Goal: Communication & Community: Ask a question

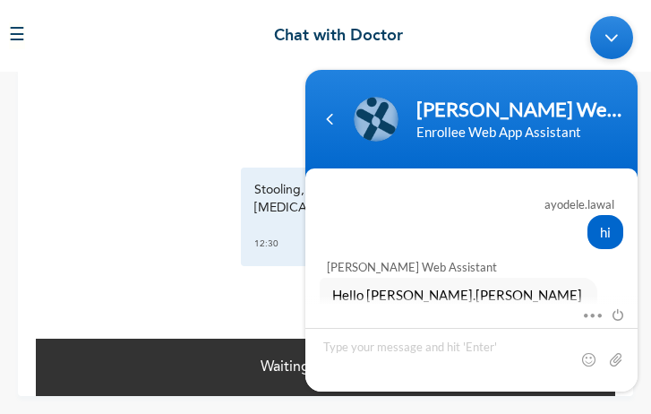
scroll to position [4481, 0]
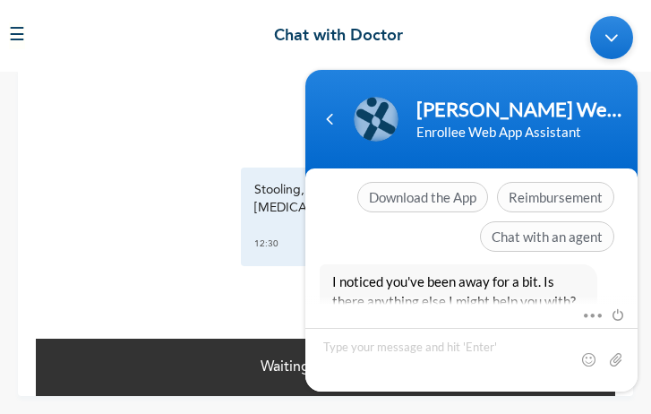
click at [610, 38] on div "Minimize live chat window" at bounding box center [611, 37] width 43 height 43
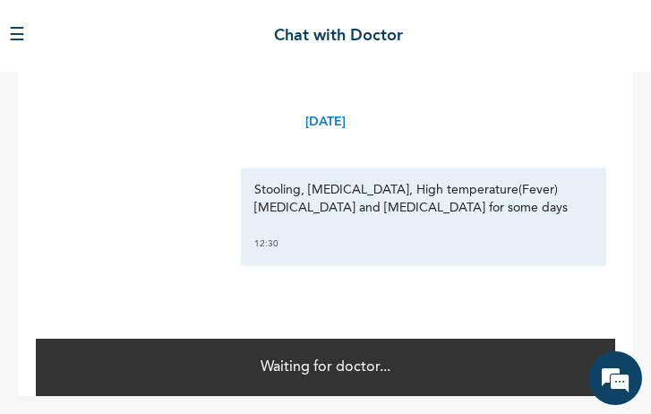
drag, startPoint x: 504, startPoint y: 356, endPoint x: 534, endPoint y: 355, distance: 29.6
click at [504, 356] on div "Waiting for doctor..." at bounding box center [325, 366] width 579 height 59
click at [611, 370] on em at bounding box center [615, 378] width 48 height 48
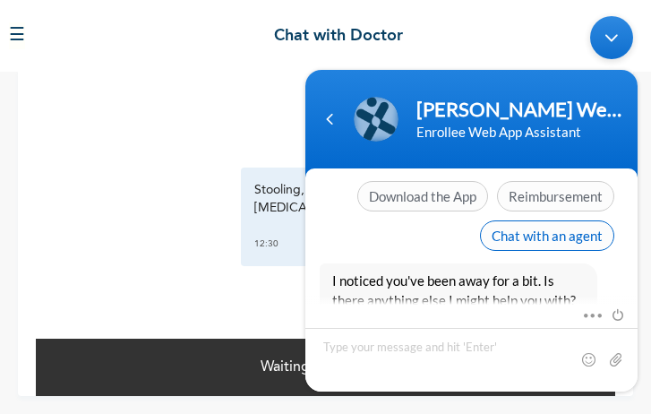
click at [564, 220] on span "Chat with an agent" at bounding box center [547, 235] width 134 height 30
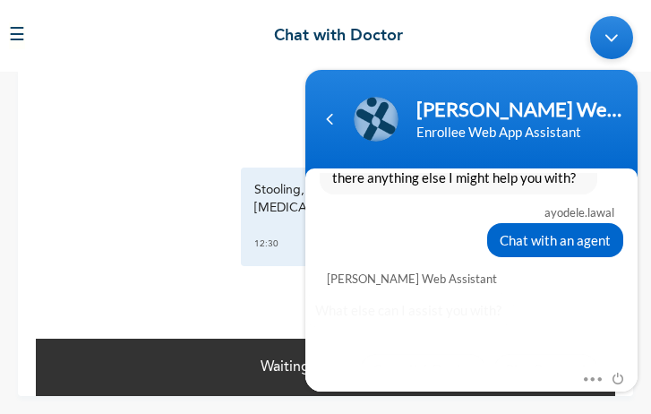
scroll to position [4568, 0]
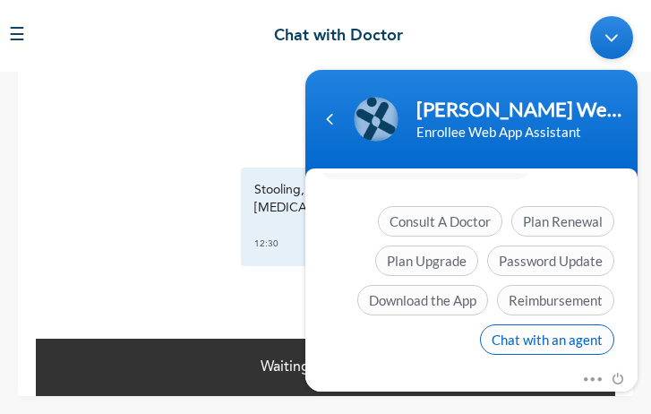
click at [560, 324] on span "Chat with an agent" at bounding box center [547, 339] width 134 height 30
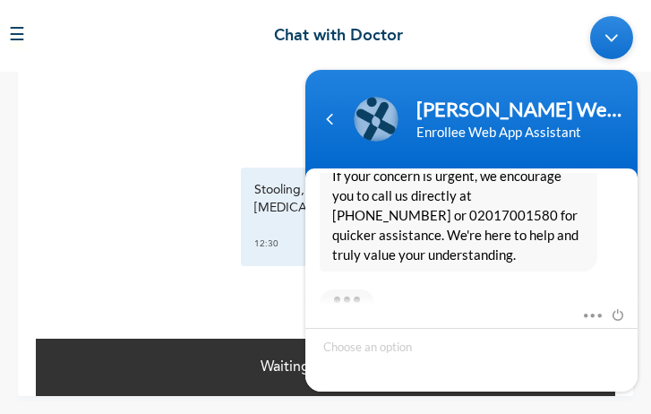
scroll to position [4919, 0]
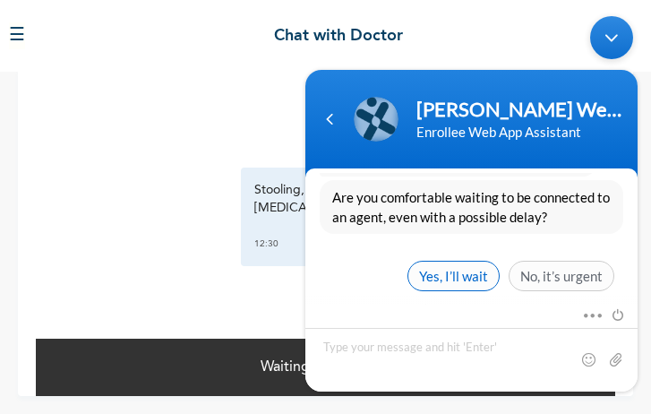
click at [445, 261] on span "Yes, I’ll wait" at bounding box center [453, 276] width 92 height 30
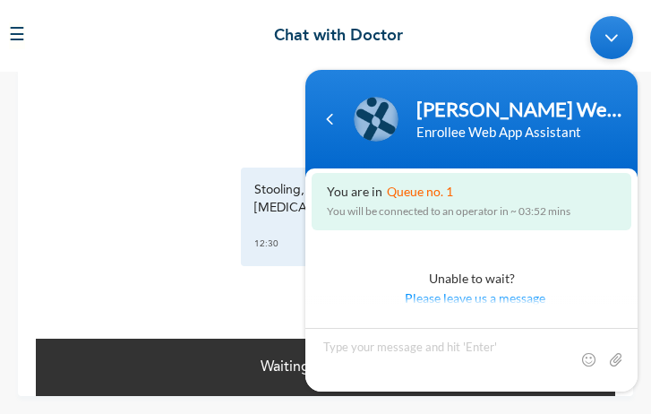
scroll to position [5142, 0]
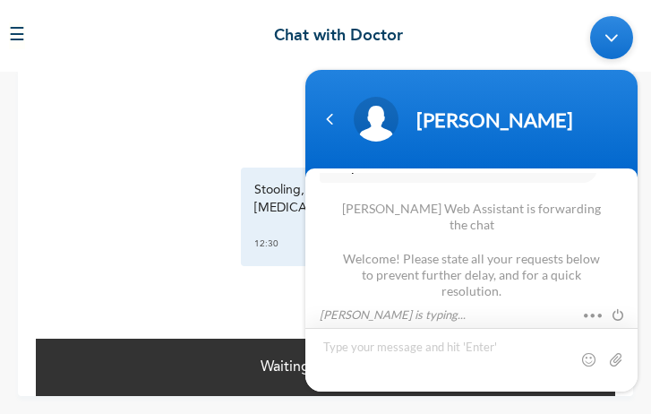
click at [438, 355] on textarea "Type your message and hit 'Enter'" at bounding box center [471, 360] width 332 height 64
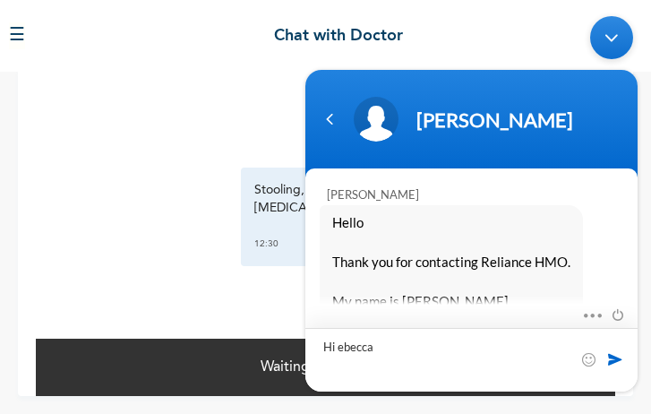
type textarea "Hi [PERSON_NAME]"
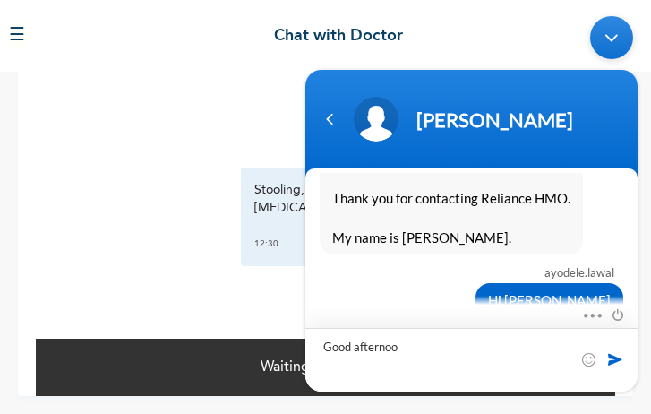
type textarea "Good afternoon"
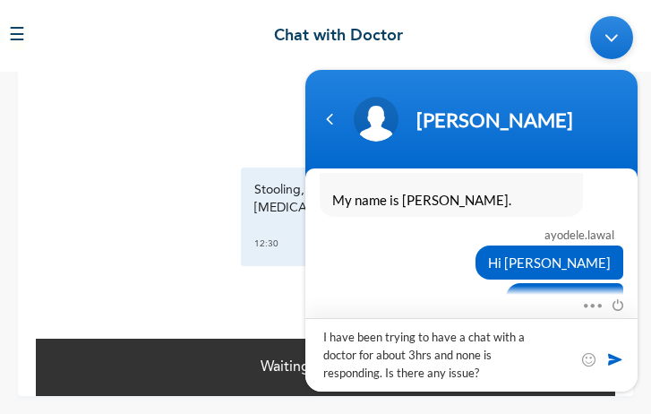
click at [427, 354] on textarea "I have been trying to have a chat with a doctor for about 3hrs and none is resp…" at bounding box center [471, 354] width 332 height 73
click at [502, 355] on textarea "I have been trying to have a chat with a doctor for about 3 hours and none is r…" at bounding box center [471, 354] width 332 height 73
click at [380, 374] on textarea "I have been trying to have a chat with a doctor for about 3 hours and nones res…" at bounding box center [471, 354] width 332 height 73
type textarea "I have been trying to have a chat with a doctor for about 3 hours yet none has …"
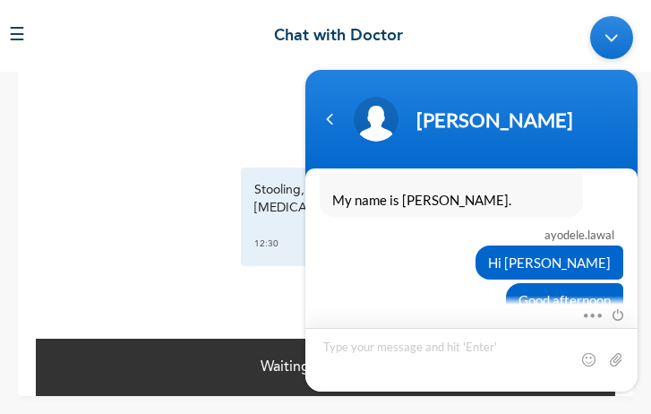
scroll to position [5461, 0]
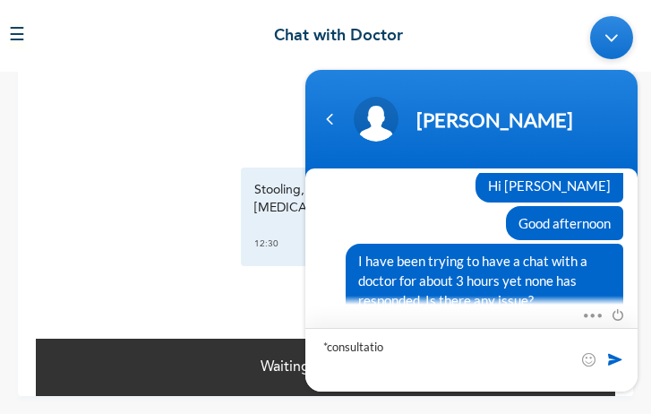
type textarea "*consultation"
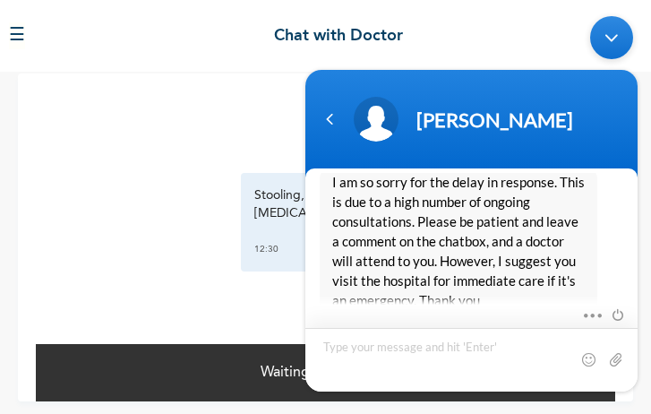
scroll to position [18, 0]
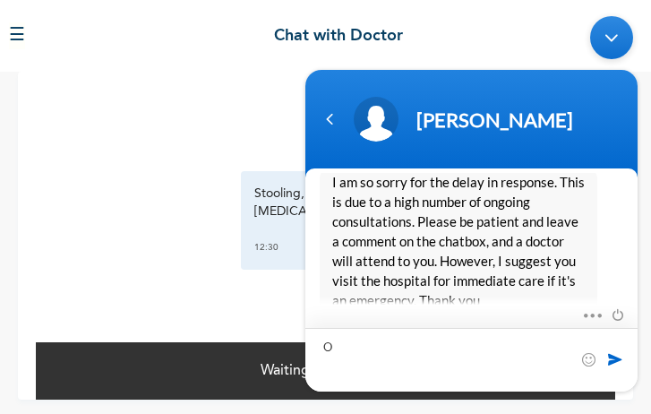
type textarea "Oh"
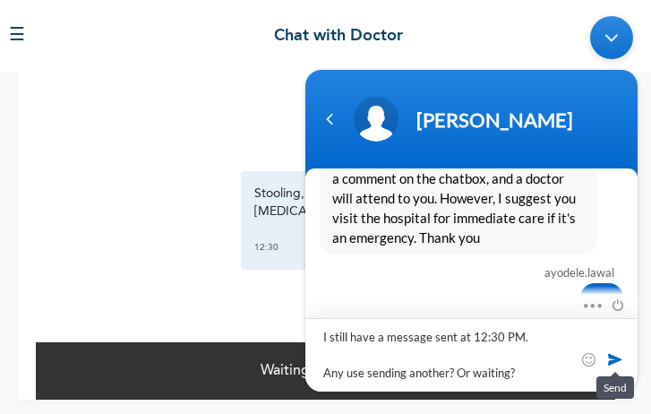
type textarea "I still have a message sent at 12:30 PM. Any use sending another? Or waiting?"
click at [609, 361] on span at bounding box center [615, 359] width 18 height 18
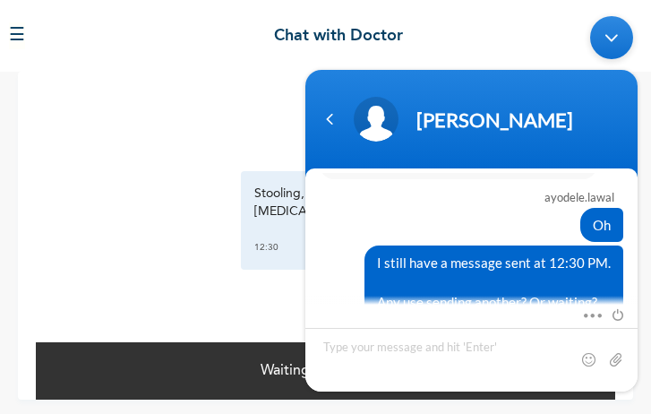
scroll to position [5902, 0]
